Goal: Task Accomplishment & Management: Use online tool/utility

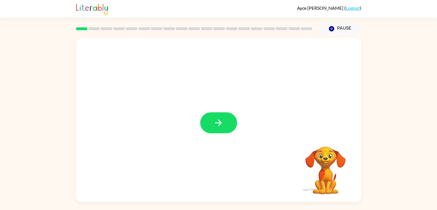
click at [219, 119] on icon "button" at bounding box center [218, 123] width 10 height 10
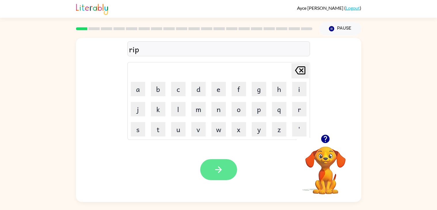
click at [225, 166] on button "button" at bounding box center [218, 169] width 37 height 21
click at [223, 168] on icon "button" at bounding box center [218, 170] width 10 height 10
click at [229, 176] on button "button" at bounding box center [218, 169] width 37 height 21
click at [216, 168] on icon "button" at bounding box center [218, 170] width 10 height 10
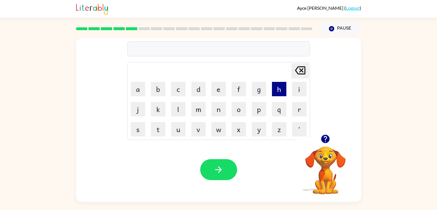
click at [277, 86] on button "h" at bounding box center [279, 89] width 14 height 14
click at [140, 87] on button "a" at bounding box center [138, 89] width 14 height 14
click at [201, 111] on button "m" at bounding box center [198, 109] width 14 height 14
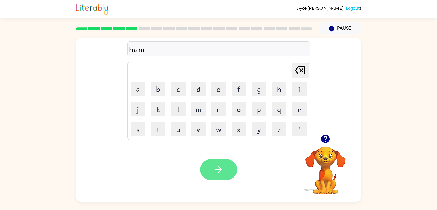
click at [219, 180] on button "button" at bounding box center [218, 169] width 37 height 21
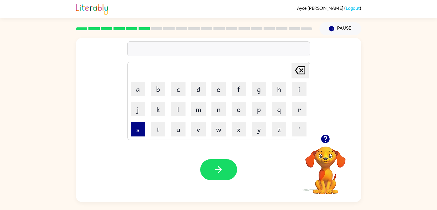
click at [140, 131] on button "s" at bounding box center [138, 129] width 14 height 14
click at [259, 112] on button "p" at bounding box center [259, 109] width 14 height 14
click at [239, 109] on button "o" at bounding box center [238, 109] width 14 height 14
click at [155, 128] on button "t" at bounding box center [158, 129] width 14 height 14
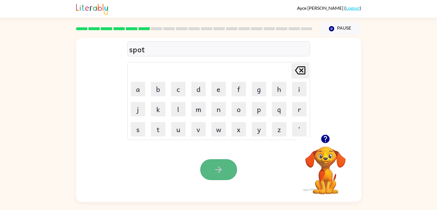
click at [208, 172] on button "button" at bounding box center [218, 169] width 37 height 21
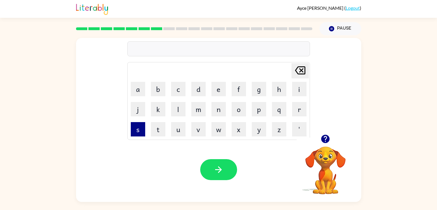
click at [134, 128] on button "s" at bounding box center [138, 129] width 14 height 14
click at [217, 138] on div "Your browser must support playing .mp4 files to use Literably. Please try using…" at bounding box center [218, 170] width 285 height 65
click at [216, 130] on button "w" at bounding box center [218, 129] width 14 height 14
click at [299, 90] on button "i" at bounding box center [299, 89] width 14 height 14
click at [344, 27] on button "Pause Pause" at bounding box center [340, 28] width 42 height 13
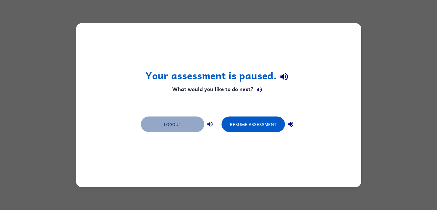
click at [162, 124] on button "Logout" at bounding box center [172, 125] width 63 height 16
